Goal: Task Accomplishment & Management: Complete application form

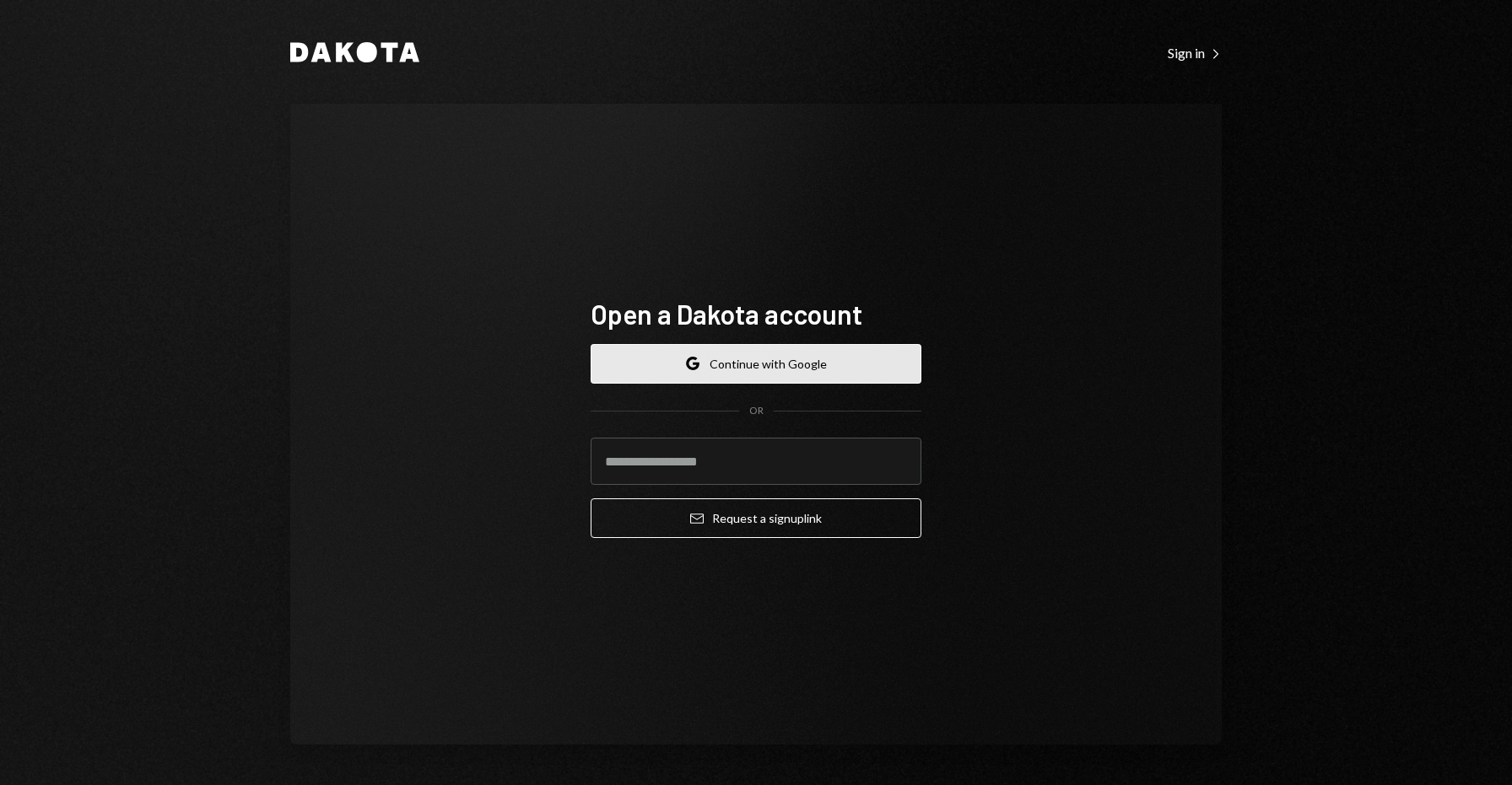
click at [748, 353] on button "Google Continue with Google" at bounding box center [756, 364] width 330 height 39
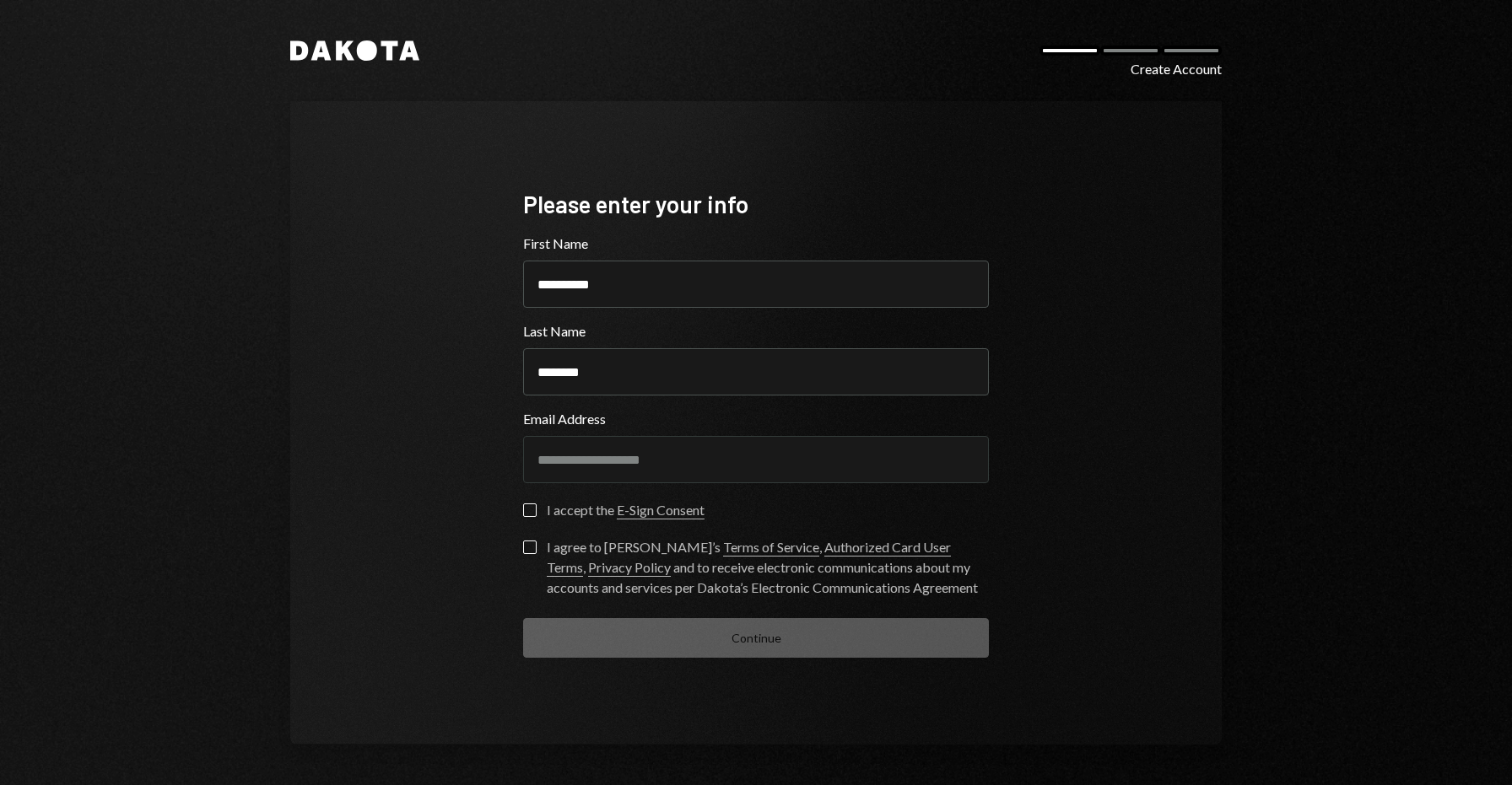
click at [521, 511] on div "**********" at bounding box center [756, 423] width 506 height 606
click at [532, 513] on button "I accept the E-Sign Consent" at bounding box center [530, 510] width 14 height 14
click at [532, 545] on button "I agree to [PERSON_NAME]’s Terms of Service , Authorized Card User Terms , Priv…" at bounding box center [530, 547] width 14 height 14
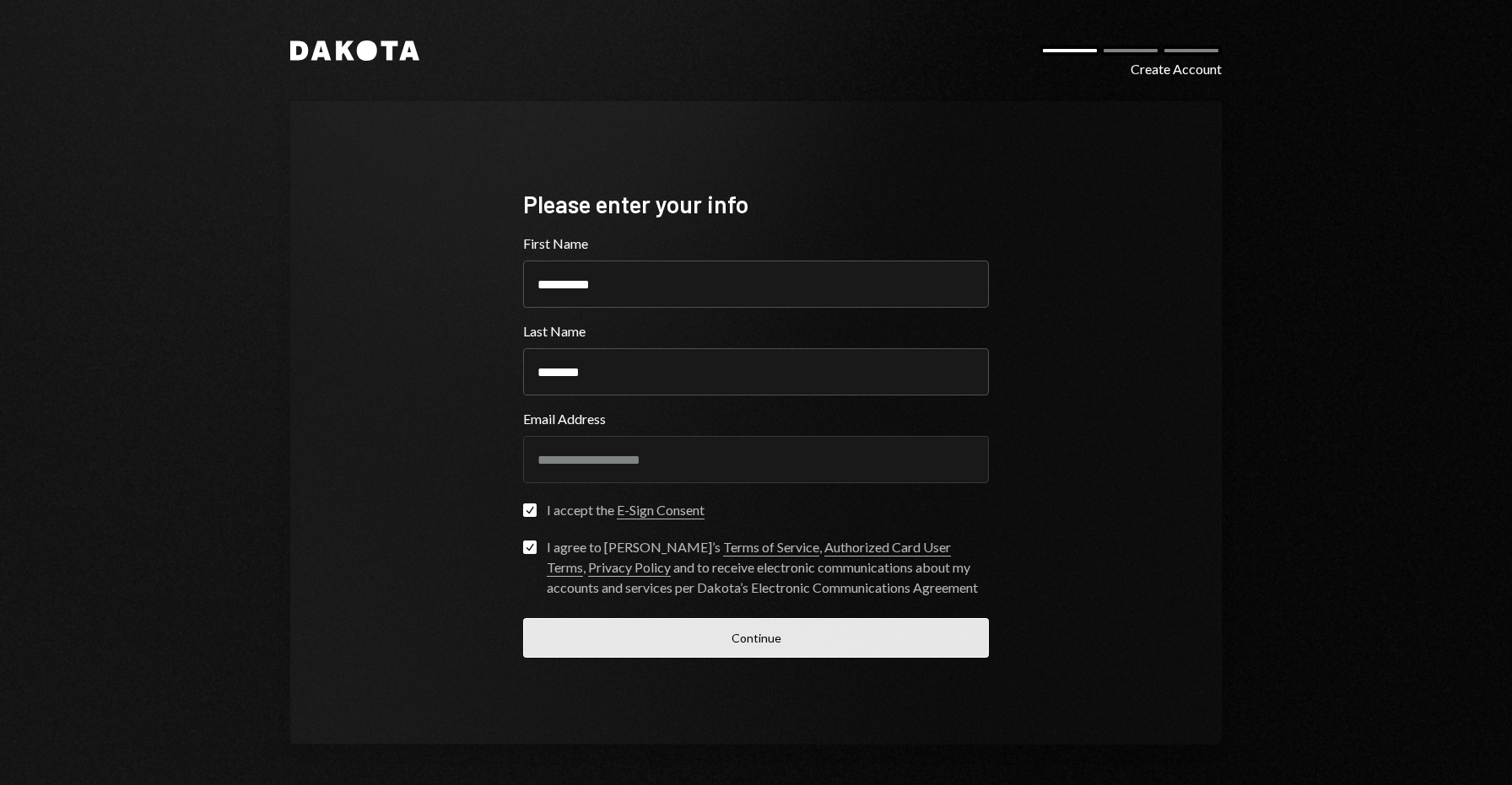
click at [569, 636] on button "Continue" at bounding box center [756, 638] width 465 height 39
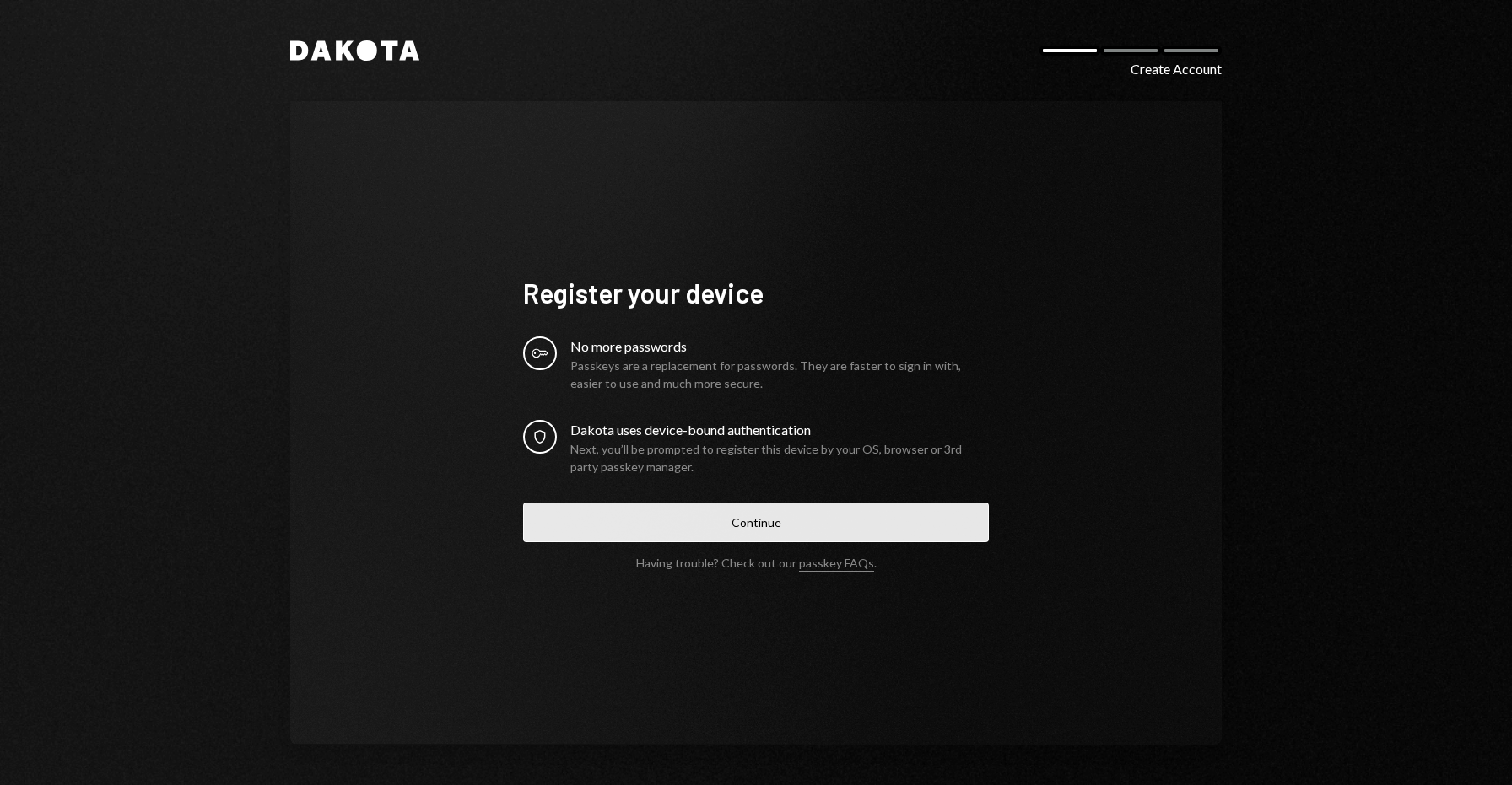
click at [611, 538] on button "Continue" at bounding box center [756, 522] width 465 height 39
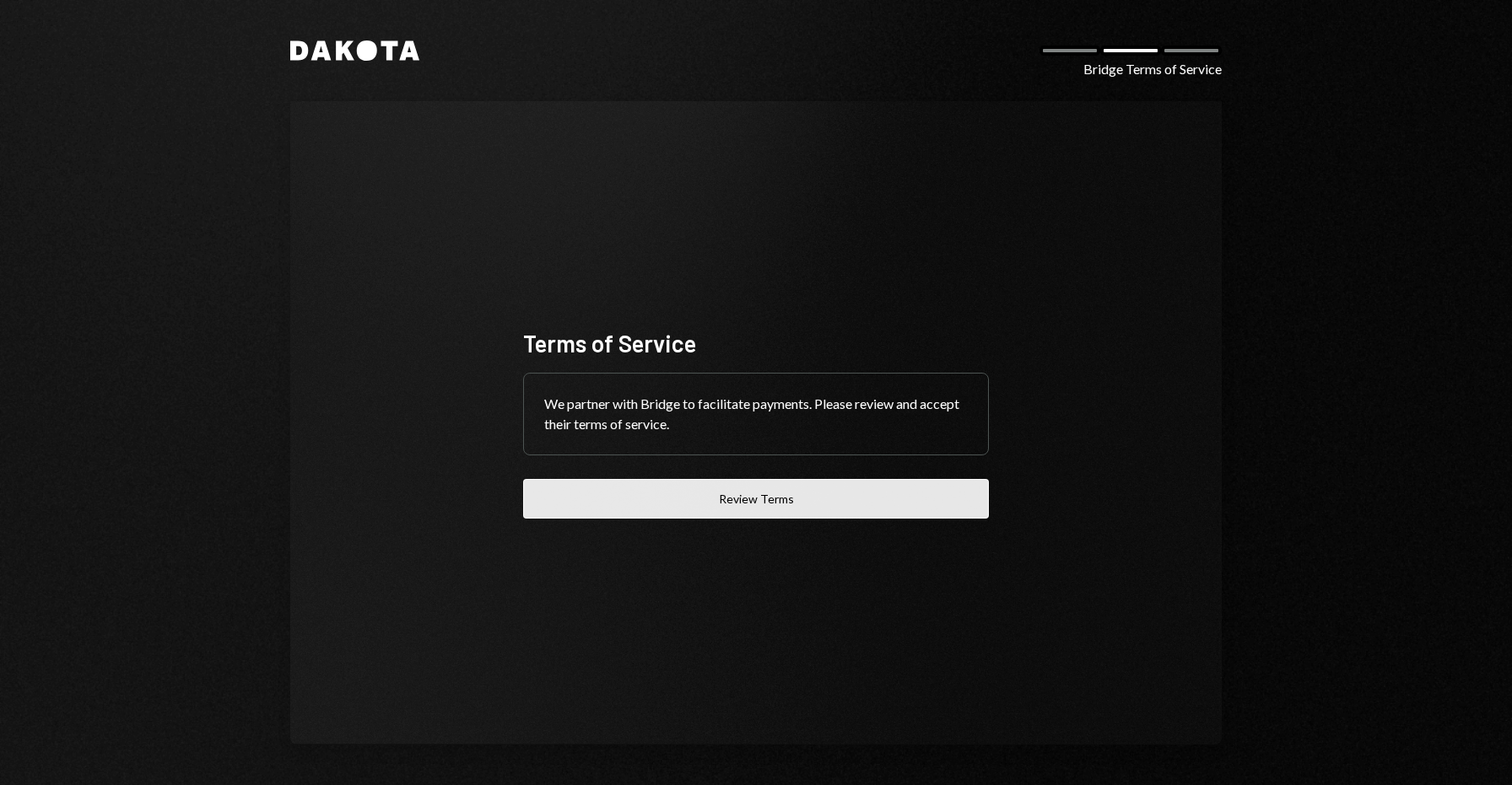
click at [805, 492] on button "Review Terms" at bounding box center [756, 499] width 465 height 39
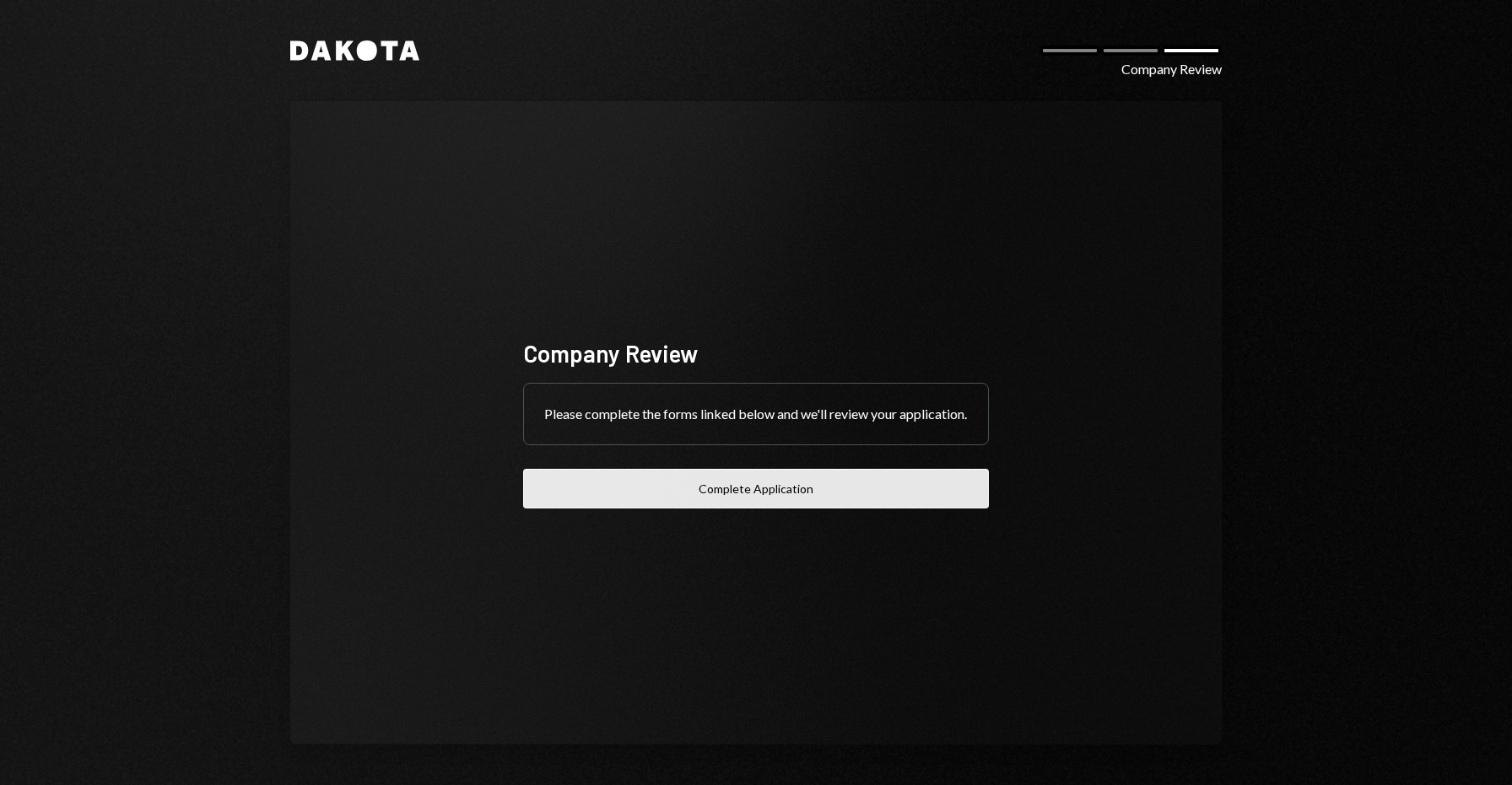
click at [785, 500] on button "Complete Application" at bounding box center [756, 488] width 465 height 39
